Goal: Find specific fact: Find specific fact

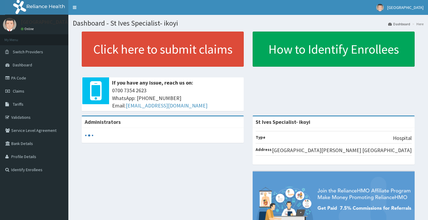
click at [19, 101] on span "Tariffs" at bounding box center [18, 103] width 11 height 5
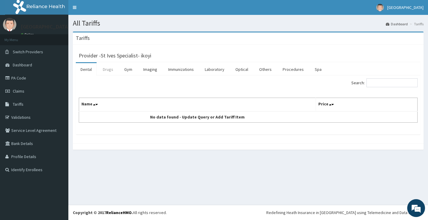
click at [109, 68] on link "Drugs" at bounding box center [108, 69] width 20 height 12
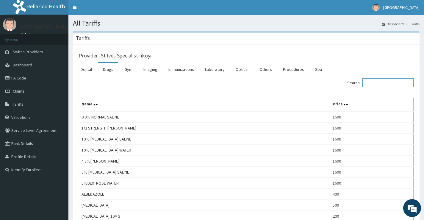
click at [386, 85] on input "Search:" at bounding box center [387, 82] width 51 height 9
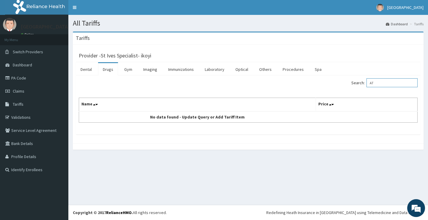
type input "A"
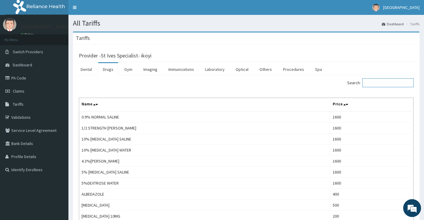
paste input "simvastatin"
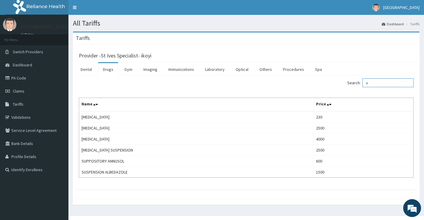
type input "s"
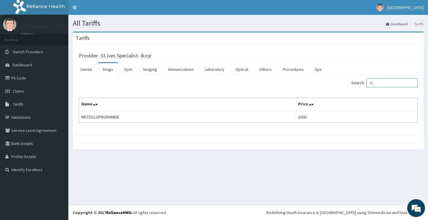
type input "C"
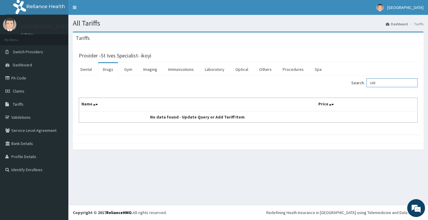
type input "GRE"
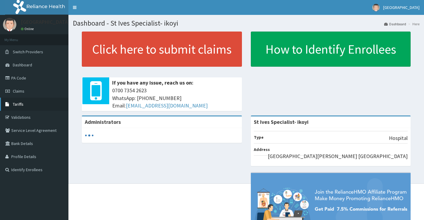
click at [25, 105] on link "Tariffs" at bounding box center [34, 104] width 68 height 13
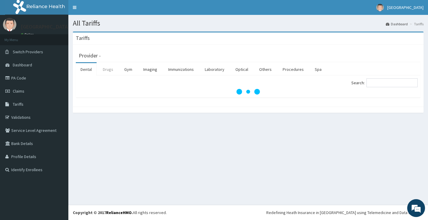
click at [110, 68] on link "Drugs" at bounding box center [108, 69] width 20 height 12
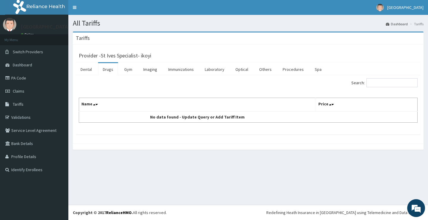
click at [113, 71] on link "Drugs" at bounding box center [108, 69] width 20 height 12
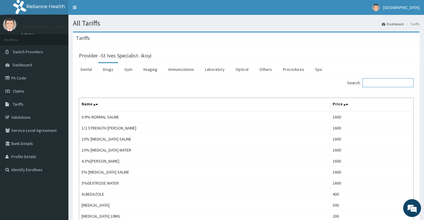
click at [389, 81] on input "Search:" at bounding box center [387, 82] width 51 height 9
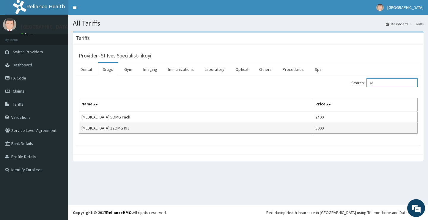
type input "a"
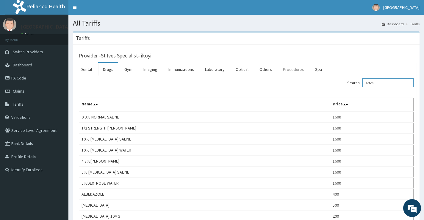
type input "artesu"
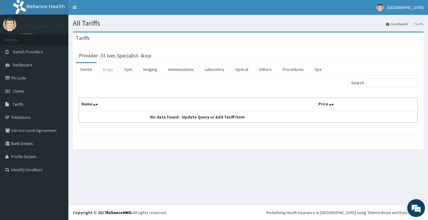
click at [112, 69] on link "Drugs" at bounding box center [108, 69] width 20 height 12
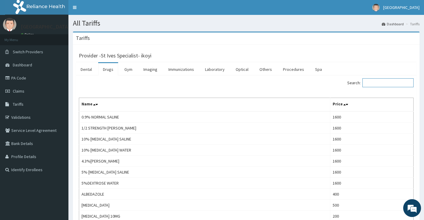
click at [376, 85] on input "Search:" at bounding box center [387, 82] width 51 height 9
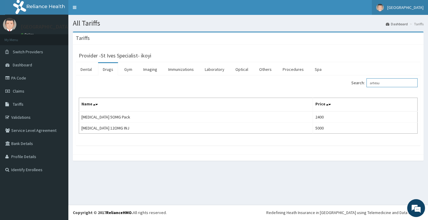
type input "artesu"
